Goal: Transaction & Acquisition: Register for event/course

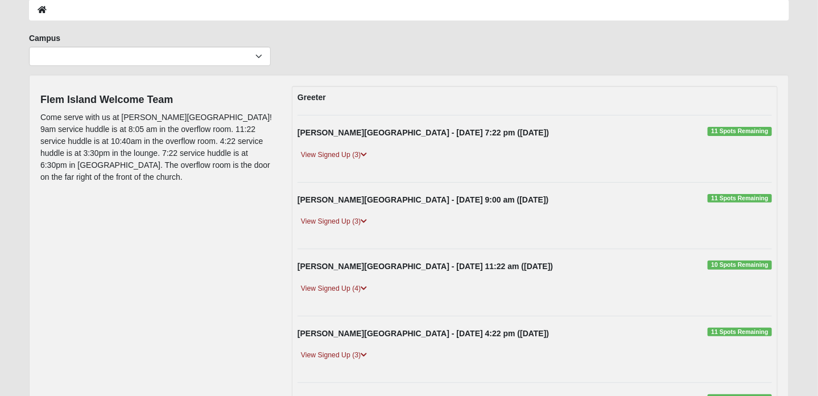
scroll to position [120, 0]
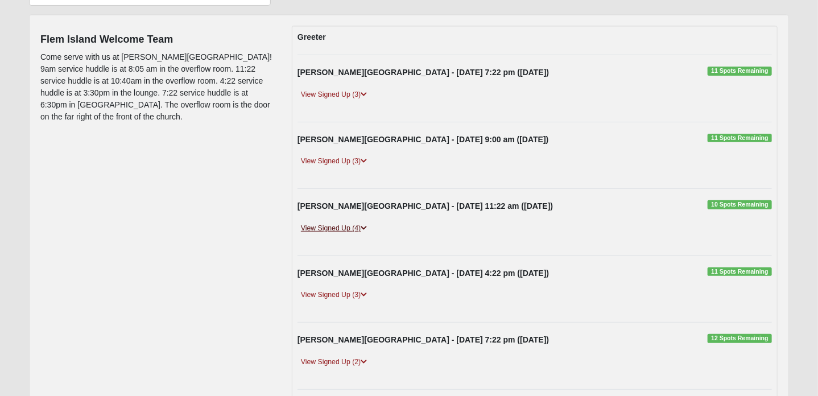
click at [326, 226] on link "View Signed Up (4)" at bounding box center [333, 228] width 73 height 12
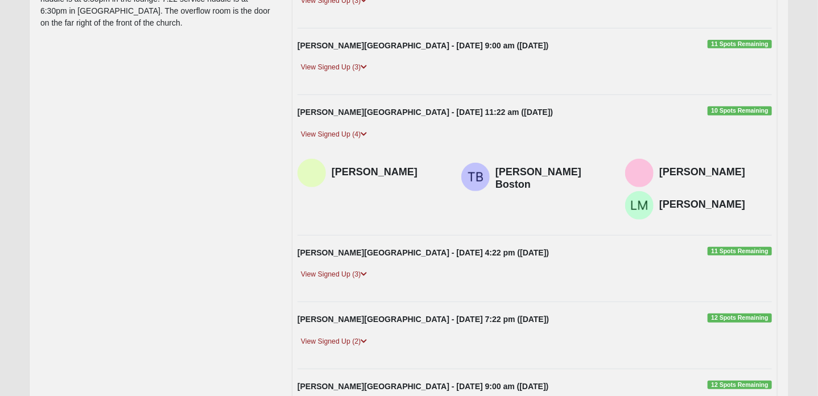
scroll to position [240, 0]
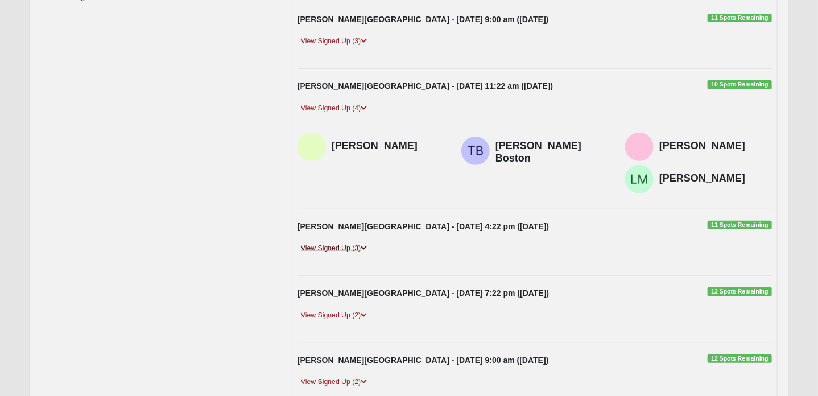
click at [336, 247] on link "View Signed Up (3)" at bounding box center [333, 248] width 73 height 12
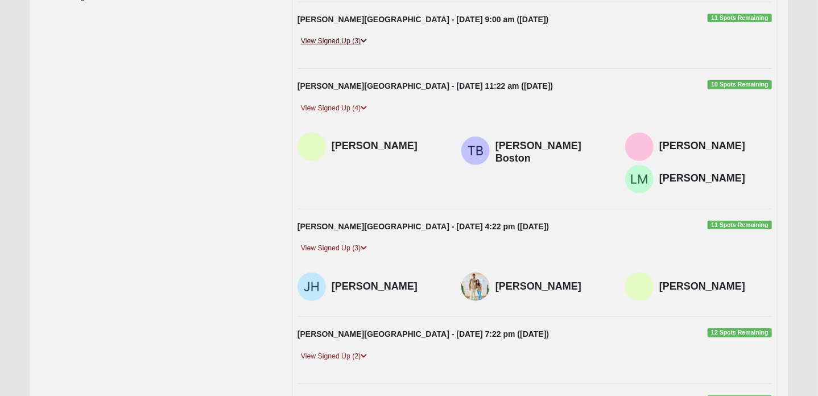
click at [341, 40] on link "View Signed Up (3)" at bounding box center [333, 41] width 73 height 12
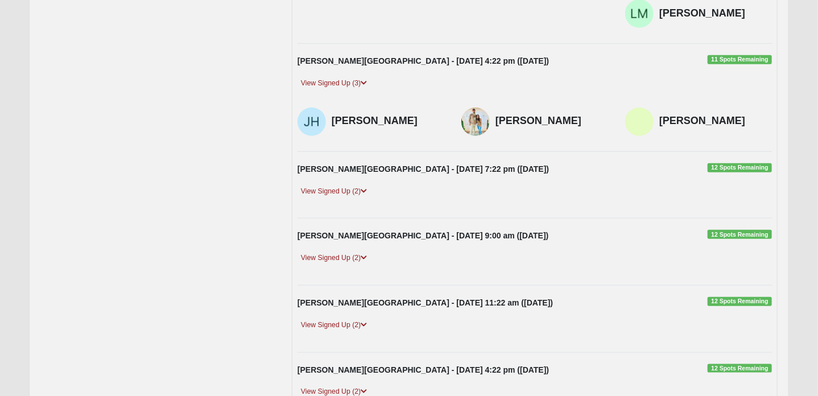
scroll to position [480, 0]
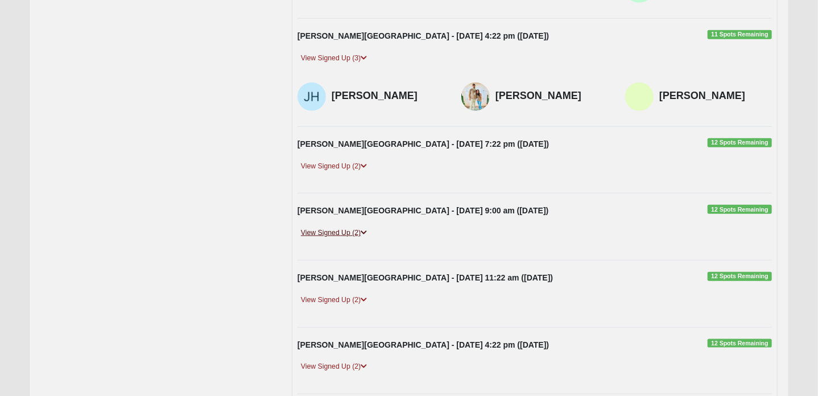
click at [342, 227] on link "View Signed Up (2)" at bounding box center [333, 233] width 73 height 12
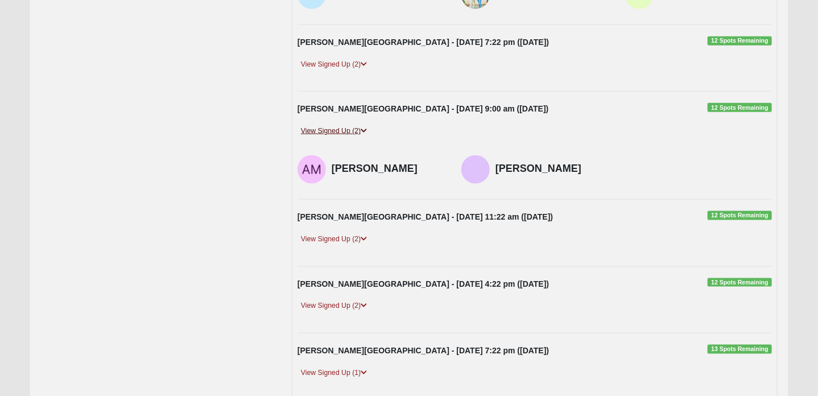
scroll to position [601, 0]
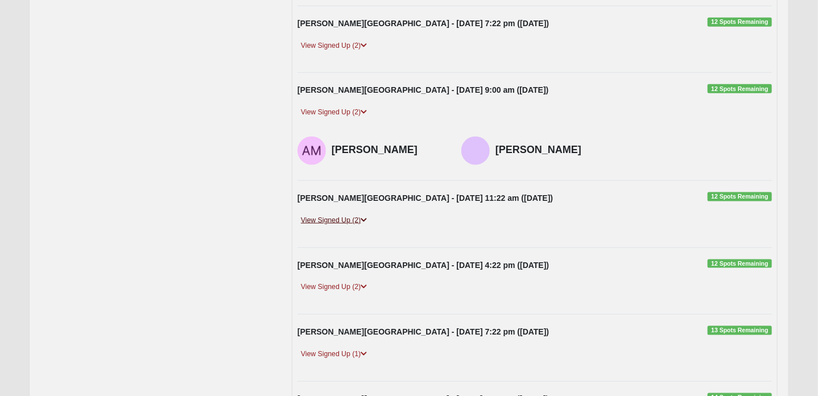
click at [341, 214] on link "View Signed Up (2)" at bounding box center [333, 220] width 73 height 12
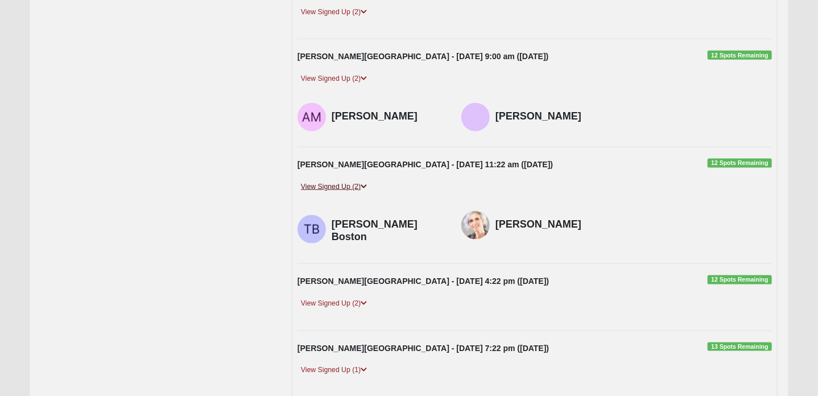
scroll to position [660, 0]
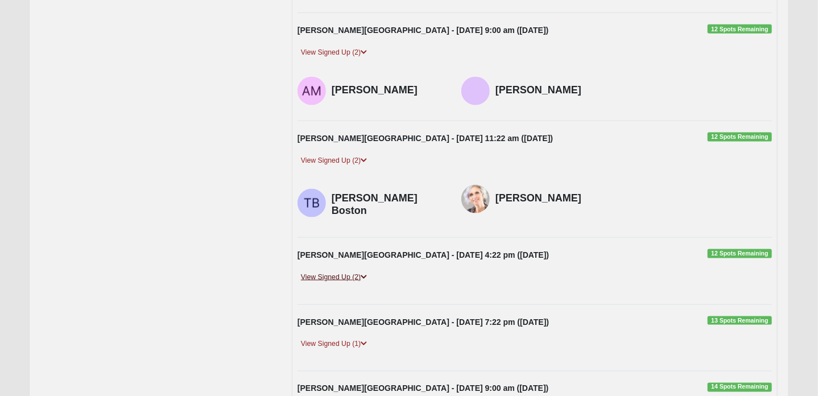
click at [326, 271] on link "View Signed Up (2)" at bounding box center [333, 277] width 73 height 12
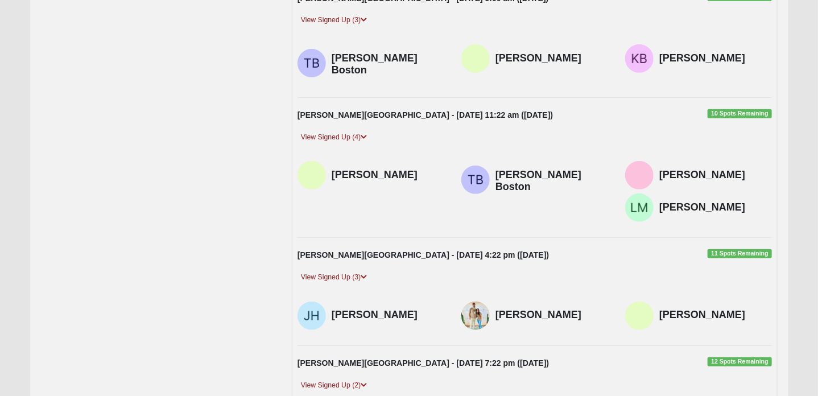
scroll to position [191, 0]
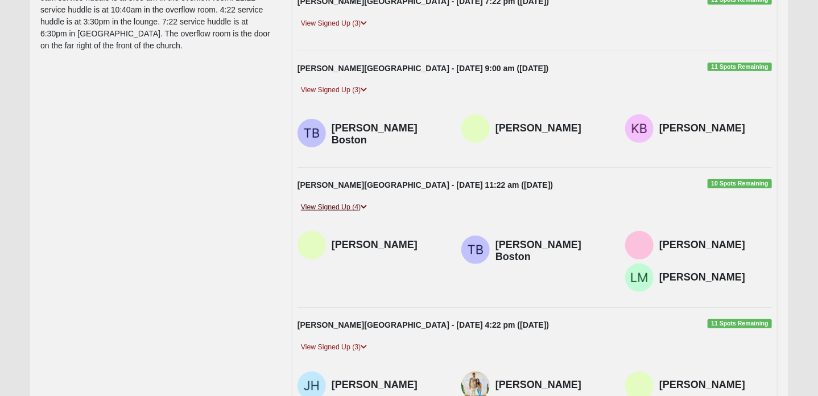
click at [364, 204] on icon at bounding box center [364, 207] width 6 height 7
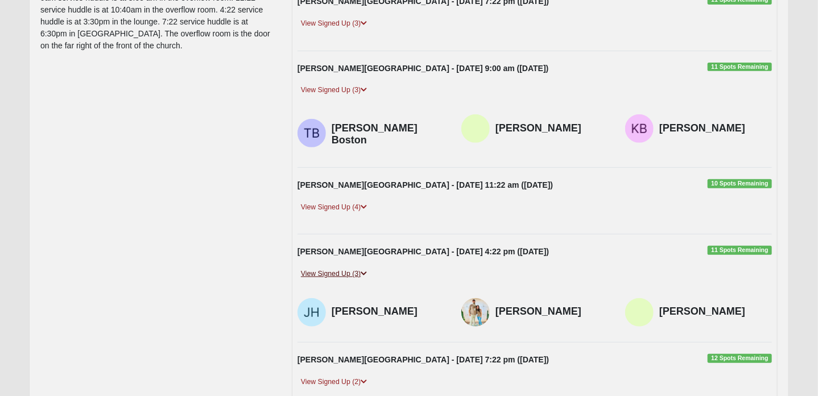
click at [363, 270] on icon at bounding box center [364, 273] width 6 height 7
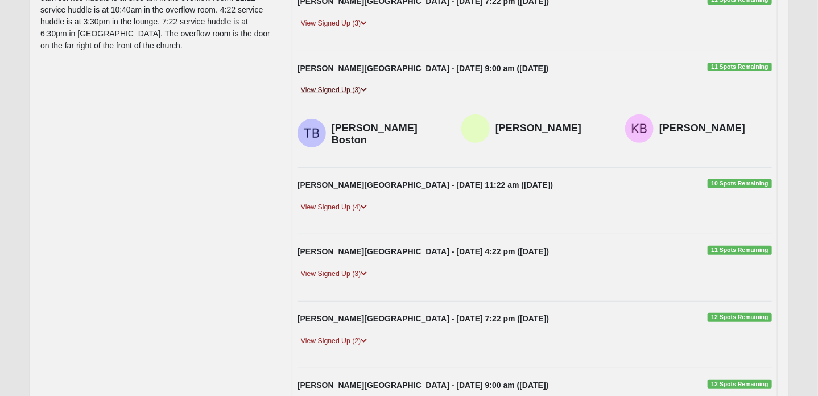
click at [365, 86] on icon at bounding box center [364, 89] width 6 height 7
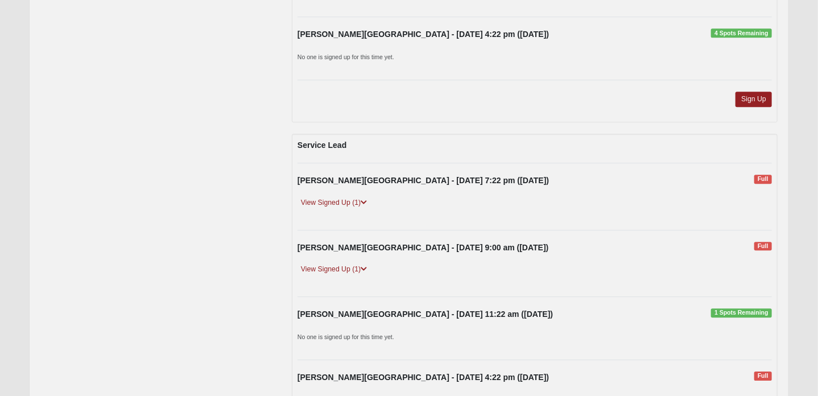
scroll to position [3494, 0]
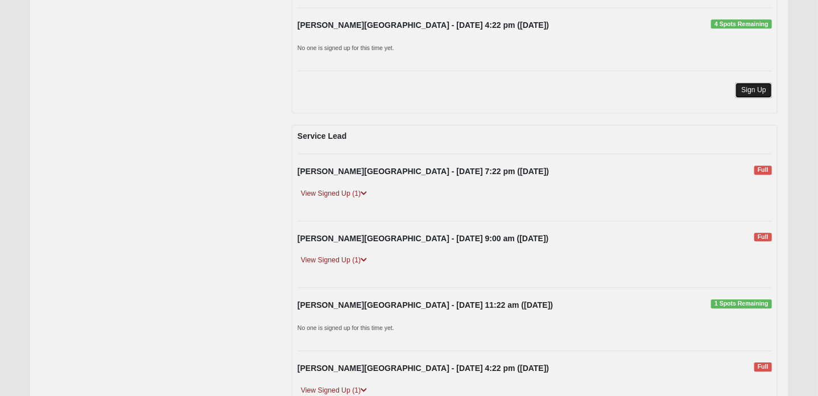
click at [751, 82] on link "Sign Up" at bounding box center [753, 89] width 36 height 15
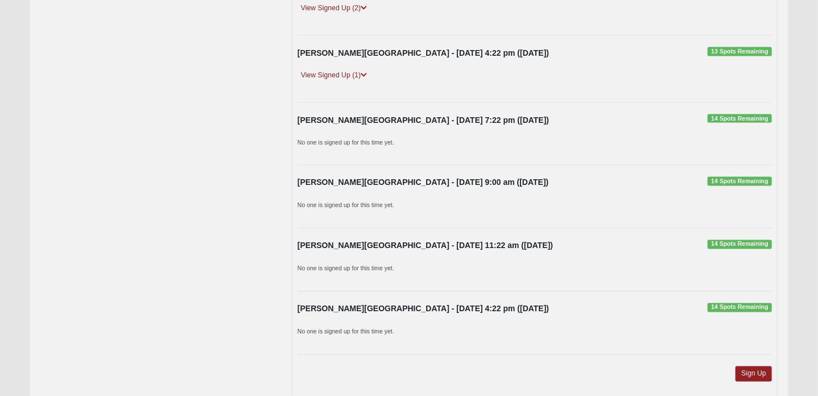
scroll to position [912, 0]
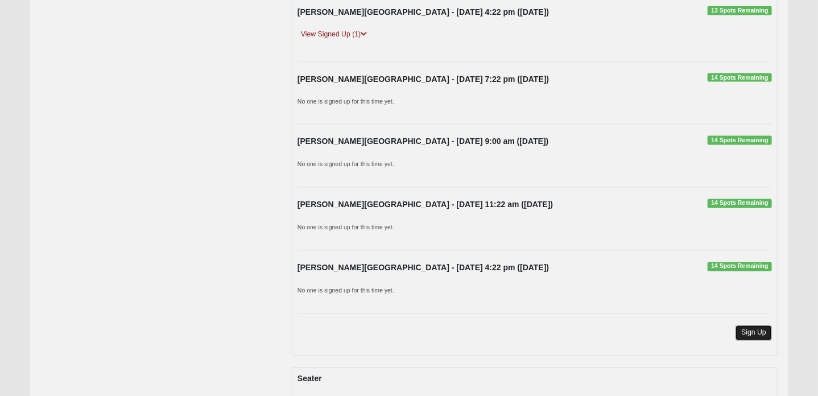
click at [751, 326] on link "Sign Up" at bounding box center [753, 332] width 36 height 15
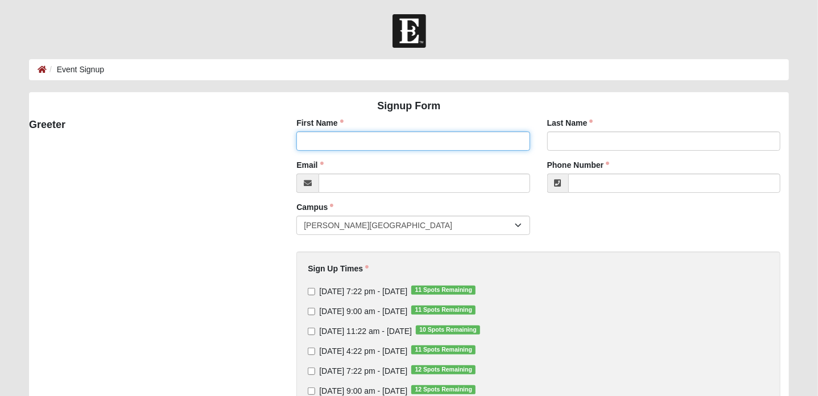
click at [351, 137] on input "First Name" at bounding box center [412, 140] width 233 height 19
type input "[PERSON_NAME]"
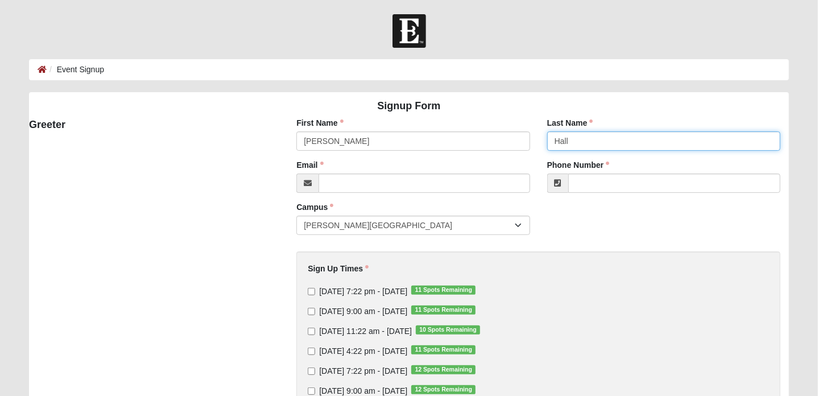
type input "Hall"
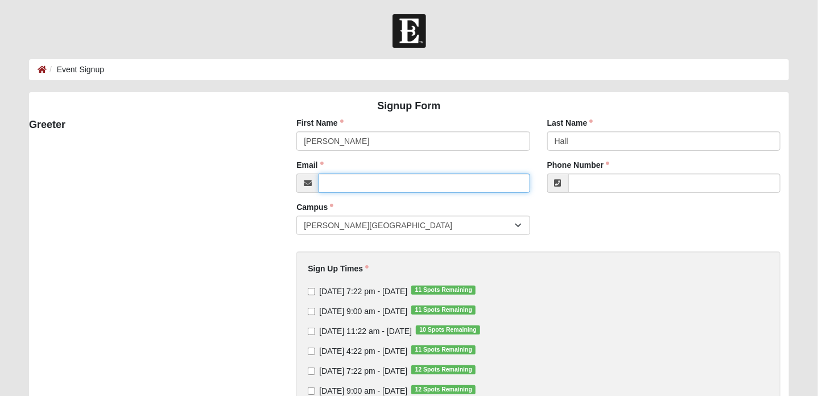
click at [354, 187] on input "Email" at bounding box center [423, 182] width 211 height 19
type input "[EMAIL_ADDRESS][DOMAIN_NAME]"
type input "(727) 776-3403"
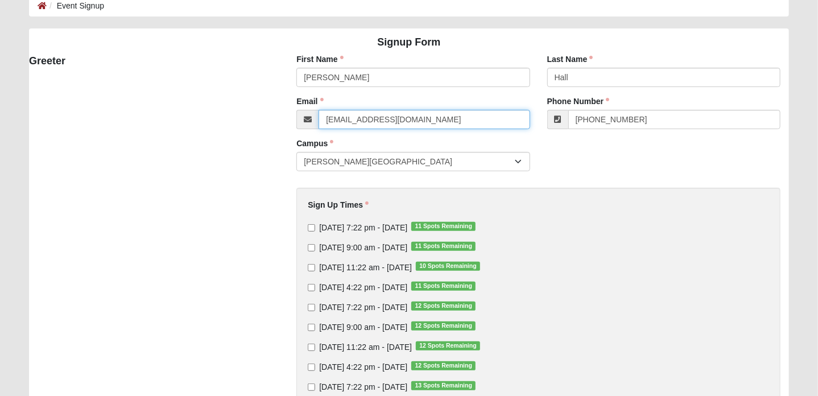
scroll to position [120, 0]
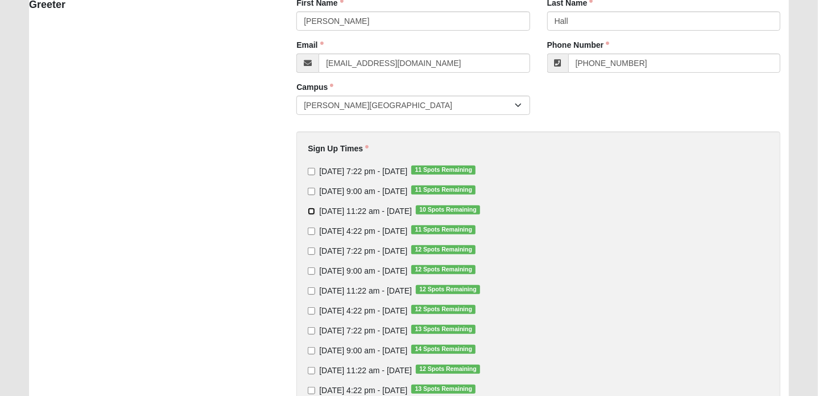
click at [313, 210] on input "Sunday 11:22 am - Oct 5 2025 10 Spots Remaining" at bounding box center [311, 211] width 7 height 7
checkbox input "true"
click at [311, 292] on input "Sunday 11:22 am - Oct 12 2025 12 Spots Remaining" at bounding box center [311, 290] width 7 height 7
checkbox input "true"
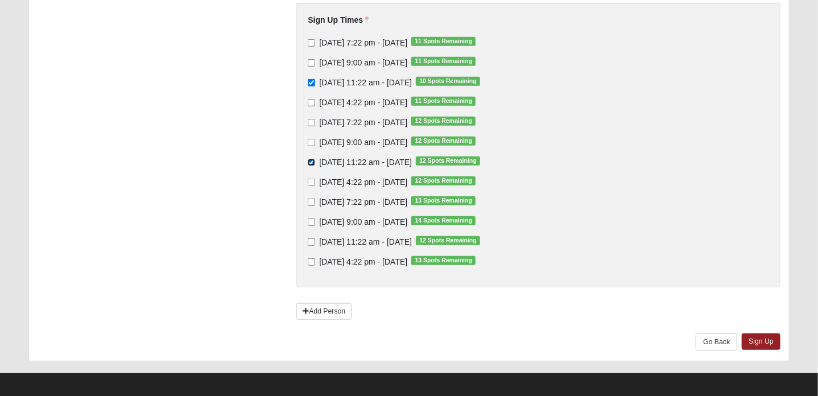
scroll to position [254, 0]
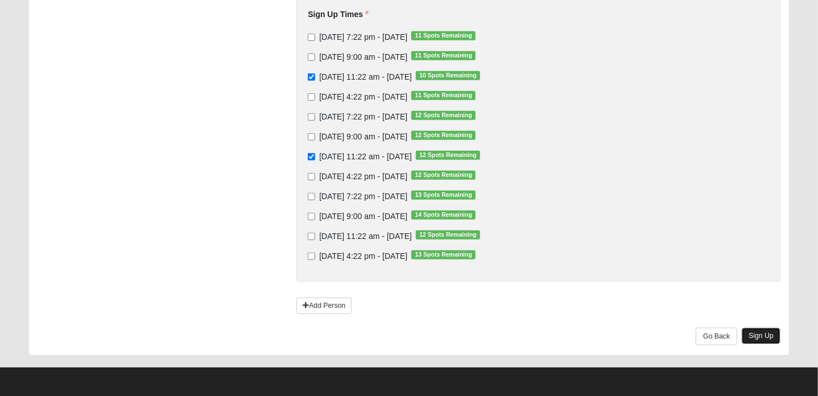
click at [764, 334] on link "Sign Up" at bounding box center [761, 336] width 39 height 16
